Goal: Information Seeking & Learning: Learn about a topic

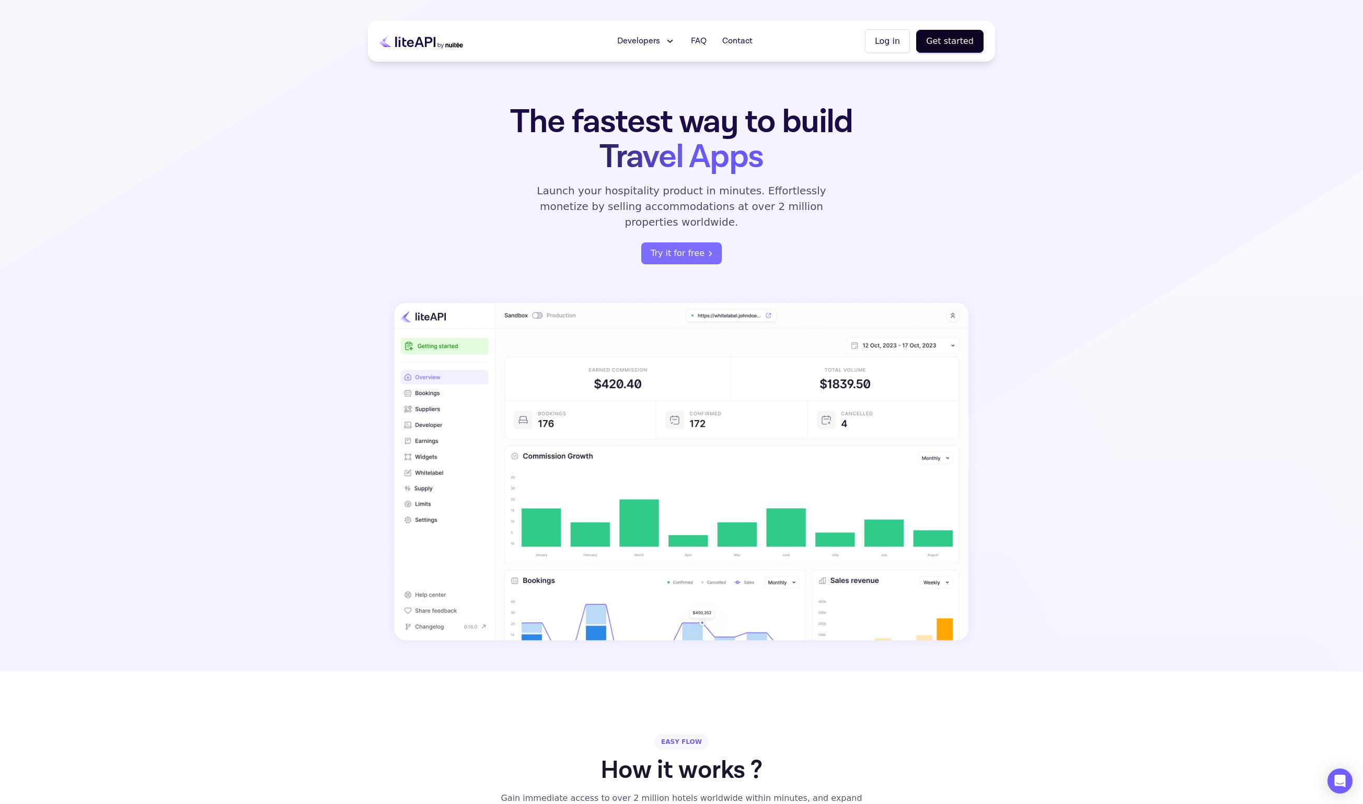
click at [634, 34] on button "Developers" at bounding box center [646, 41] width 71 height 21
click at [633, 34] on button "Developers" at bounding box center [646, 41] width 71 height 21
click at [465, 44] on div "Developers Documentation API Reference Status FAQ Contact Log in Get started" at bounding box center [681, 41] width 627 height 41
click at [431, 43] on icon at bounding box center [421, 41] width 84 height 26
